Goal: Task Accomplishment & Management: Complete application form

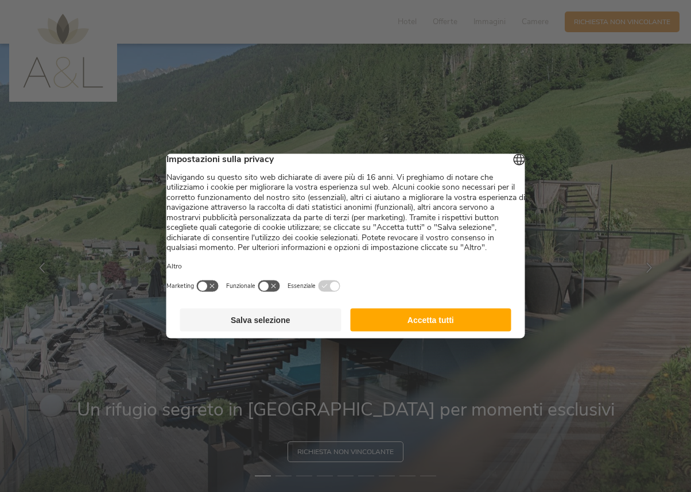
click at [447, 325] on button "Accetta tutti" at bounding box center [430, 319] width 161 height 23
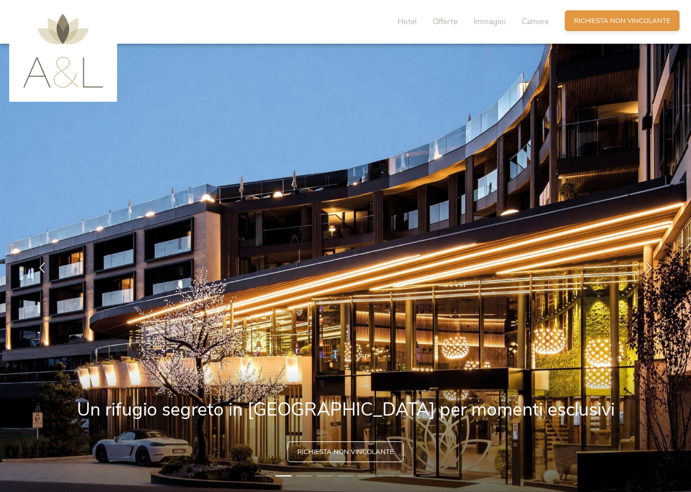
click at [608, 20] on span "Richiesta non vincolante" at bounding box center [622, 21] width 96 height 10
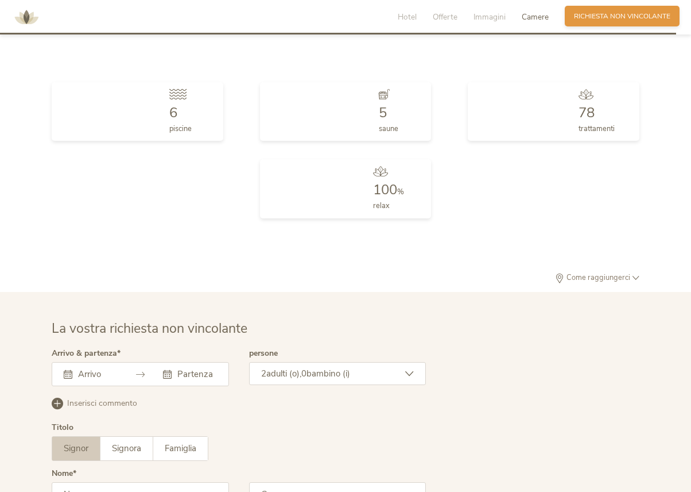
scroll to position [2867, 0]
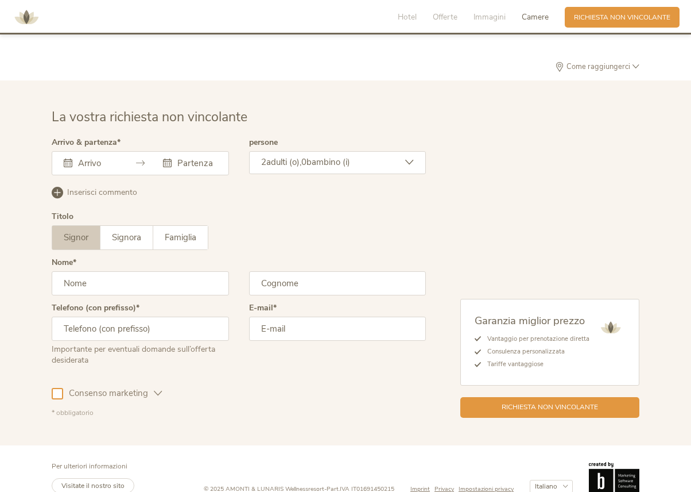
click at [70, 159] on icon at bounding box center [68, 163] width 9 height 9
click at [141, 159] on icon at bounding box center [140, 163] width 9 height 9
click at [82, 157] on input "text" at bounding box center [96, 162] width 42 height 11
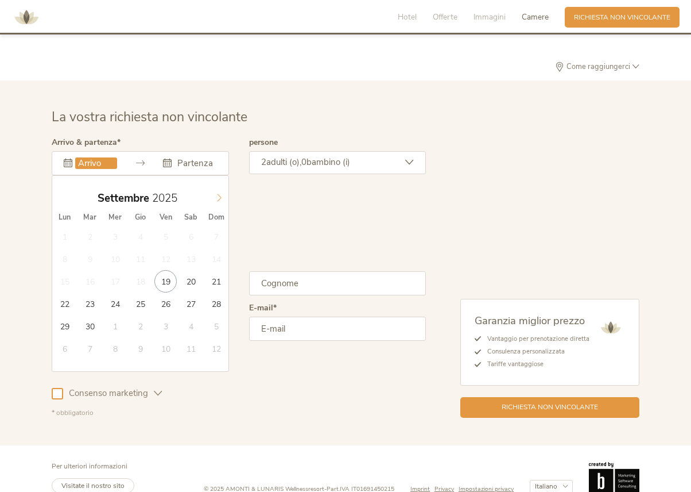
click at [221, 194] on icon at bounding box center [219, 198] width 8 height 8
type input "15.10.2025"
type input "19.10.2025"
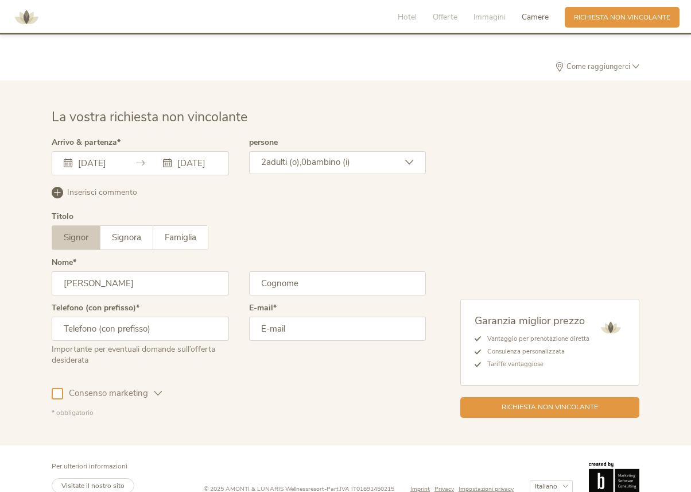
type input "Fabio"
type input "Conte"
type input "3207622221"
type input "contefab@gmail.com"
click at [302, 344] on div "E-mail contefab@gmail.com" at bounding box center [337, 339] width 177 height 71
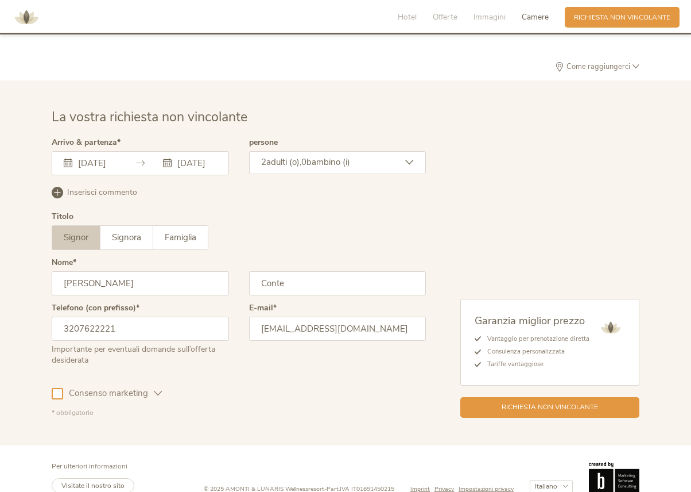
click at [160, 389] on icon at bounding box center [158, 393] width 9 height 9
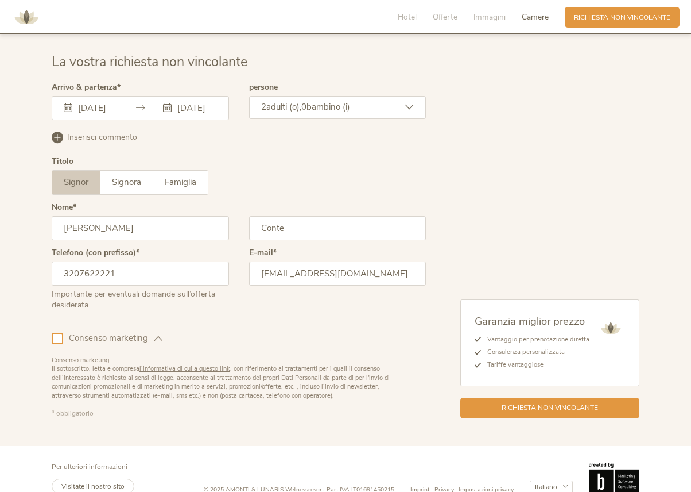
scroll to position [2922, 0]
click at [56, 333] on div at bounding box center [57, 338] width 11 height 11
click at [56, 335] on icon at bounding box center [57, 338] width 7 height 7
click at [59, 333] on div at bounding box center [57, 338] width 11 height 11
click at [159, 334] on icon at bounding box center [158, 338] width 9 height 9
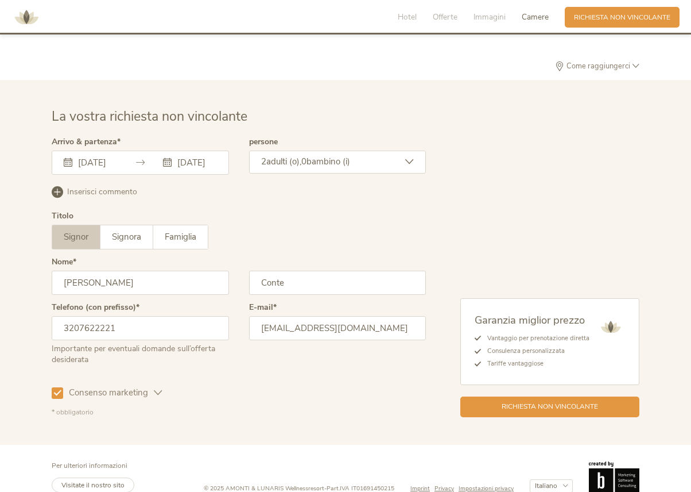
scroll to position [2867, 0]
click at [542, 401] on span "Richiesta non vincolante" at bounding box center [550, 406] width 96 height 10
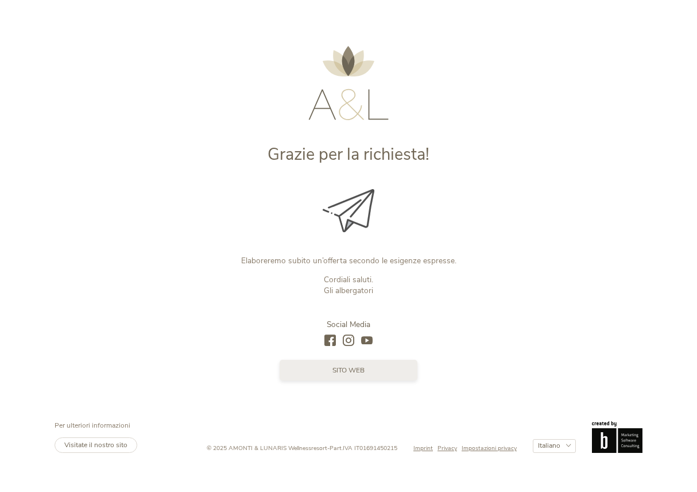
click at [337, 366] on span "sito web" at bounding box center [349, 370] width 32 height 10
